Goal: Entertainment & Leisure: Consume media (video, audio)

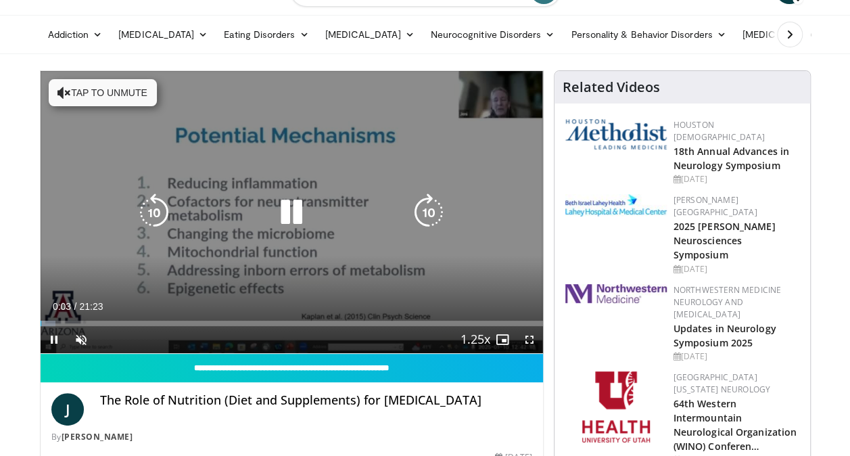
click at [283, 215] on icon "Video Player" at bounding box center [291, 212] width 38 height 38
click at [288, 261] on div "10 seconds Tap to unmute" at bounding box center [292, 212] width 502 height 282
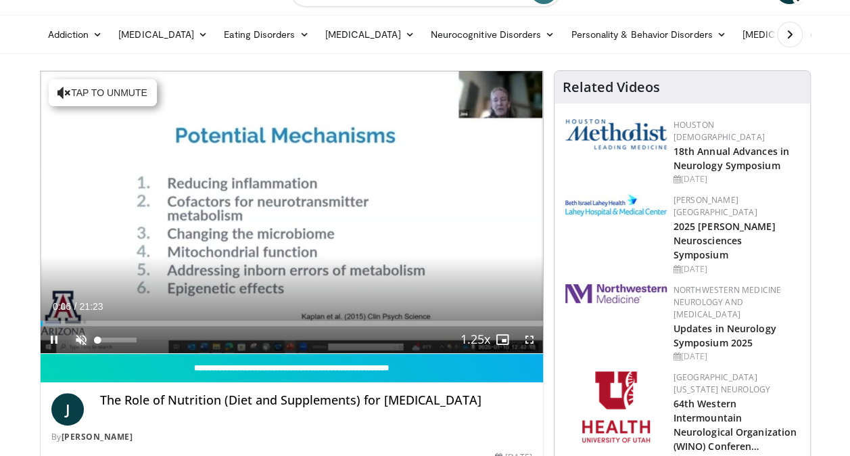
click at [76, 342] on span "Video Player" at bounding box center [81, 339] width 27 height 27
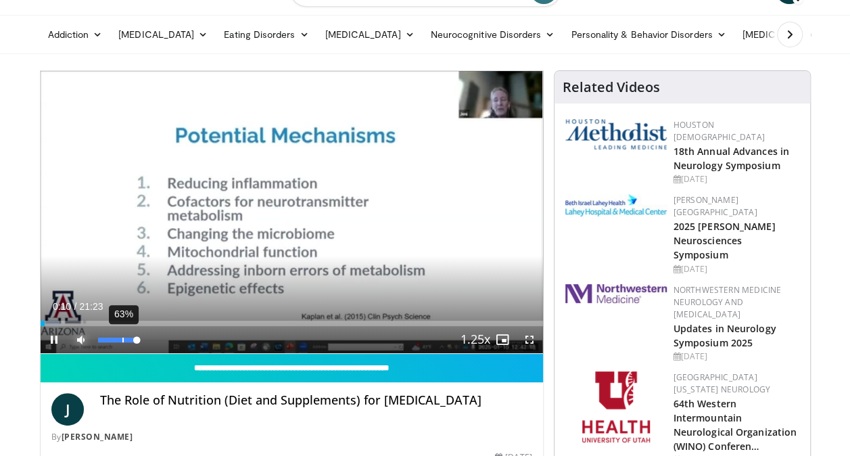
click at [122, 339] on div "63%" at bounding box center [117, 339] width 39 height 5
click at [118, 338] on div "Volume Level" at bounding box center [108, 339] width 20 height 5
click at [114, 338] on div "Volume Level" at bounding box center [106, 339] width 16 height 5
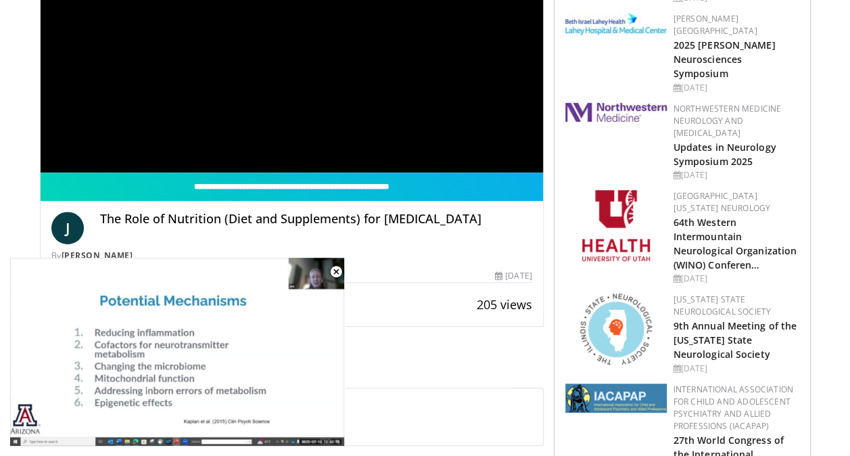
scroll to position [269, 0]
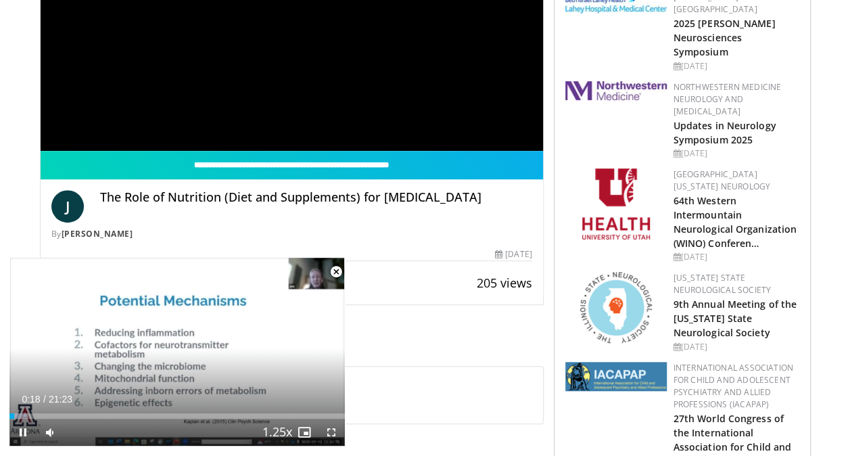
click at [338, 275] on span "Video Player" at bounding box center [336, 271] width 27 height 27
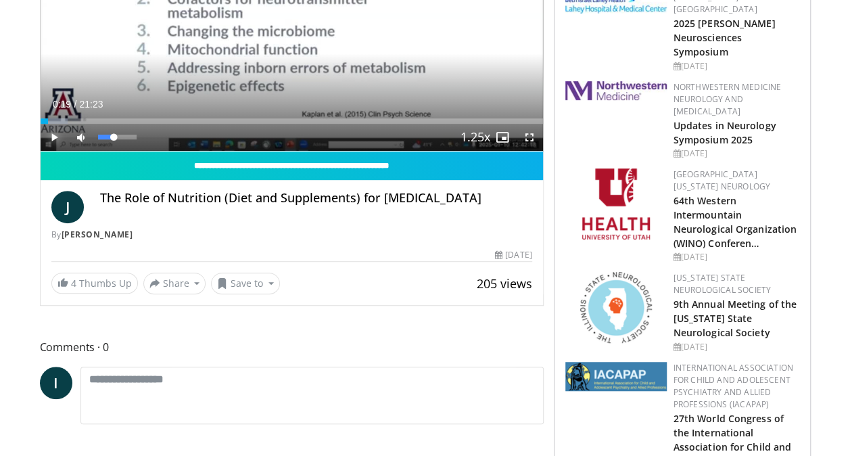
click at [64, 130] on span "Video Player" at bounding box center [54, 137] width 27 height 27
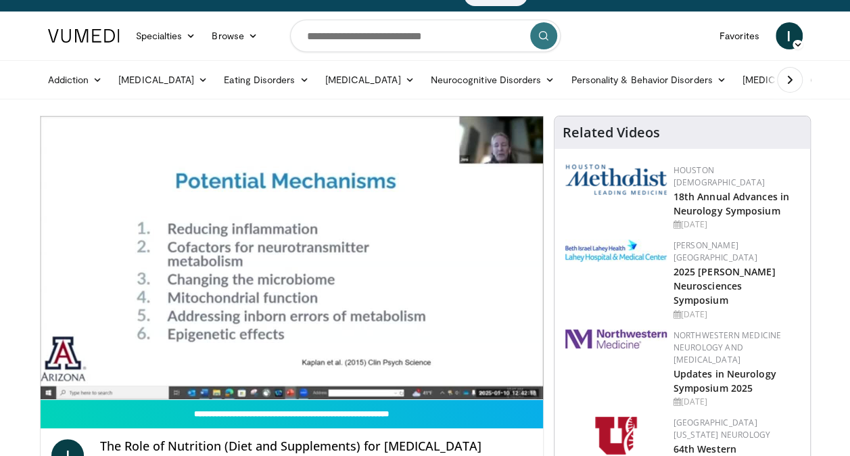
scroll to position [0, 0]
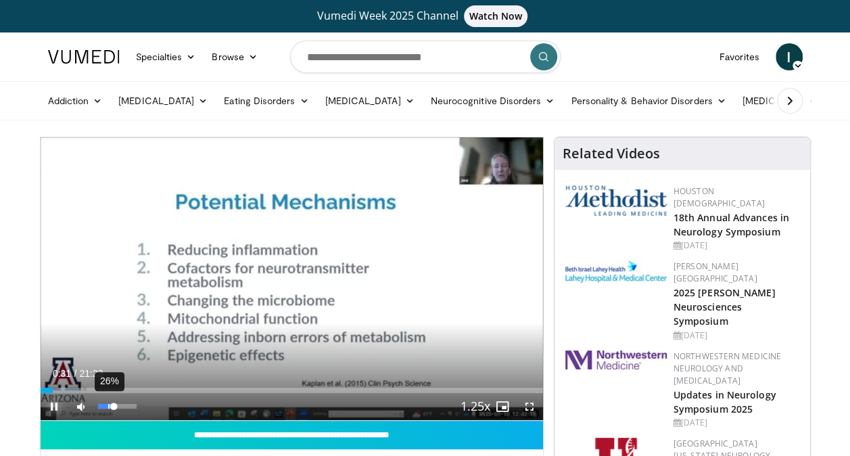
click at [108, 407] on div "26%" at bounding box center [117, 406] width 39 height 5
click at [106, 406] on div "Volume Level" at bounding box center [102, 406] width 9 height 5
click at [101, 408] on div "9%" at bounding box center [117, 406] width 47 height 27
click at [104, 404] on div "Volume Level" at bounding box center [101, 406] width 7 height 5
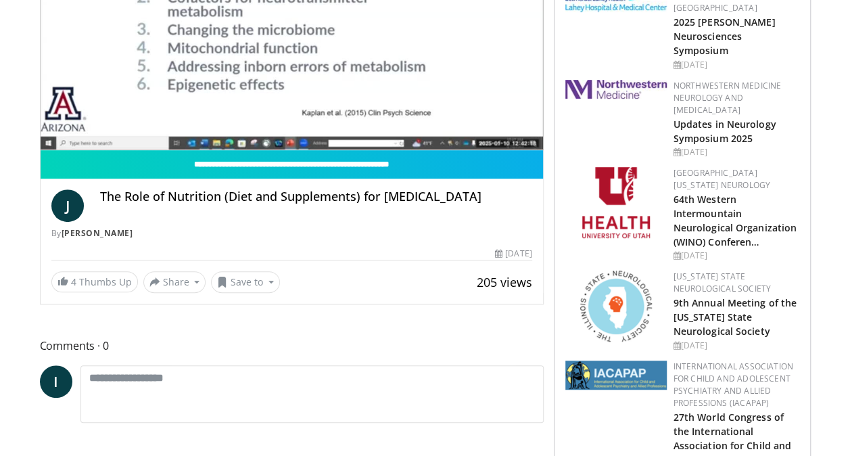
scroll to position [68, 0]
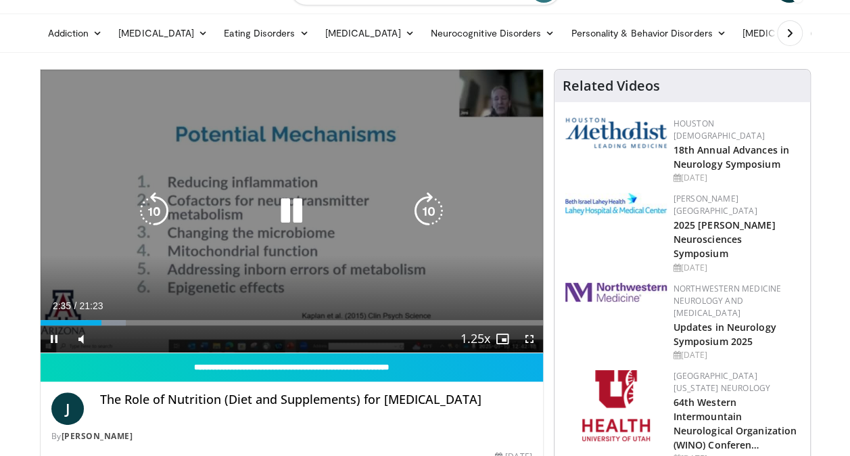
click at [286, 210] on icon "Video Player" at bounding box center [291, 211] width 38 height 38
click at [293, 204] on icon "Video Player" at bounding box center [291, 211] width 38 height 38
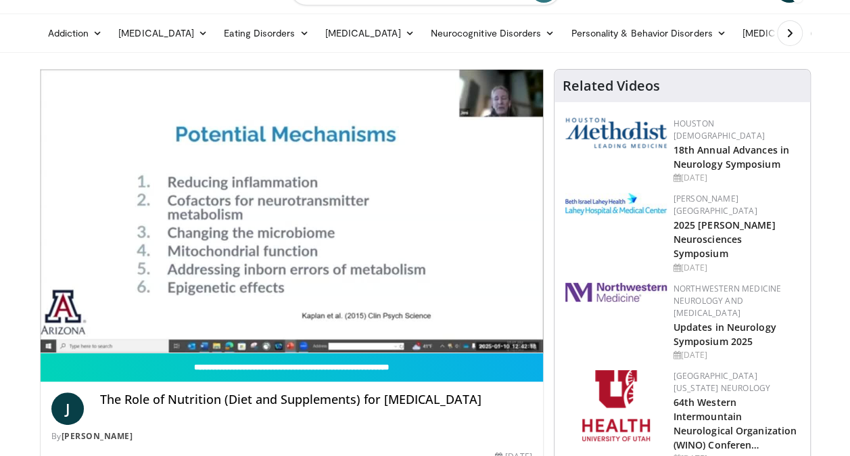
click at [285, 217] on div "10 seconds Tap to unmute" at bounding box center [292, 211] width 502 height 283
